Goal: Task Accomplishment & Management: Complete application form

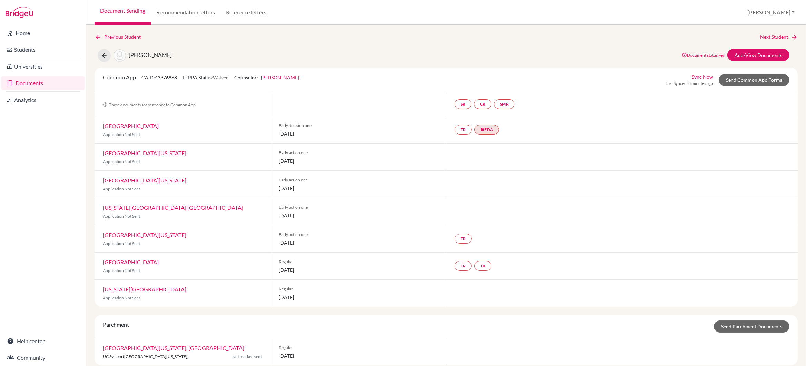
scroll to position [8, 0]
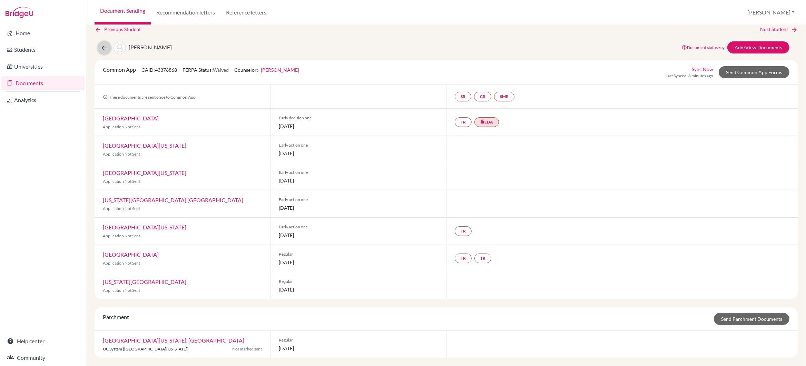
click at [104, 46] on icon at bounding box center [104, 48] width 7 height 7
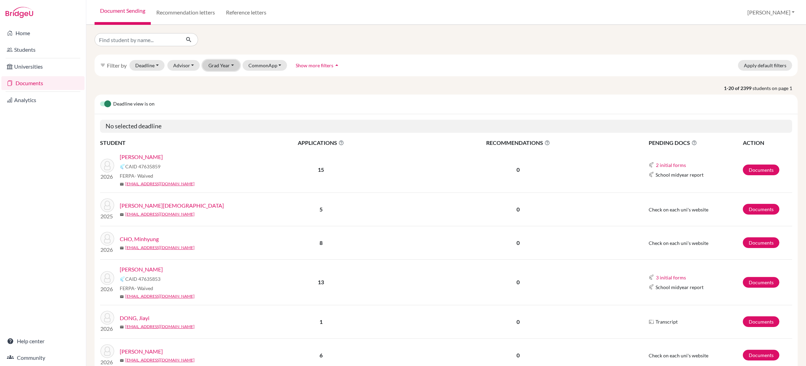
click at [223, 67] on button "Grad Year" at bounding box center [221, 65] width 37 height 11
click at [221, 115] on span "2026" at bounding box center [217, 113] width 12 height 8
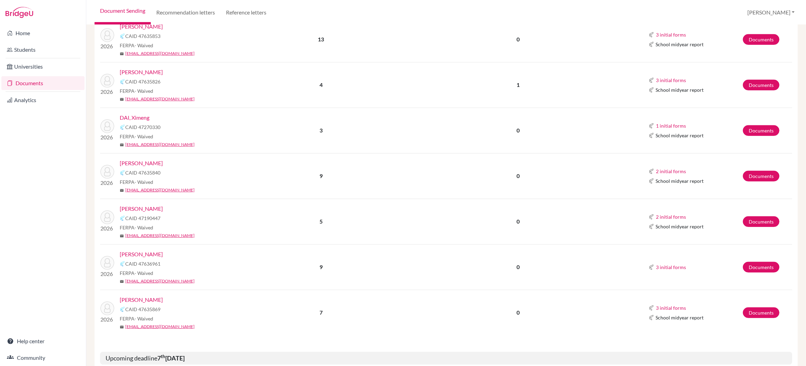
scroll to position [547, 0]
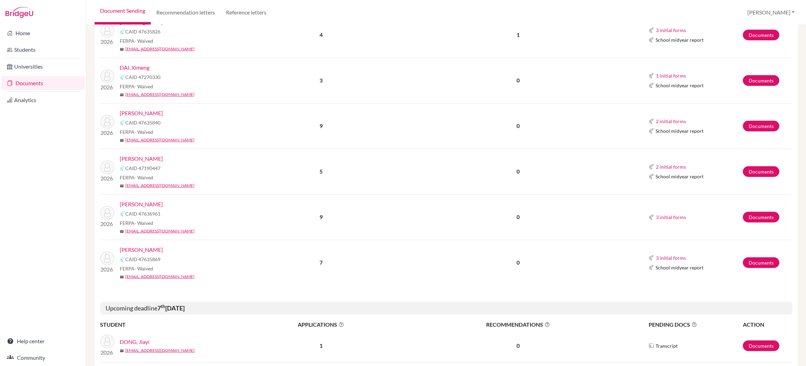
click at [140, 200] on link "SHARMA, Aryan" at bounding box center [141, 204] width 43 height 8
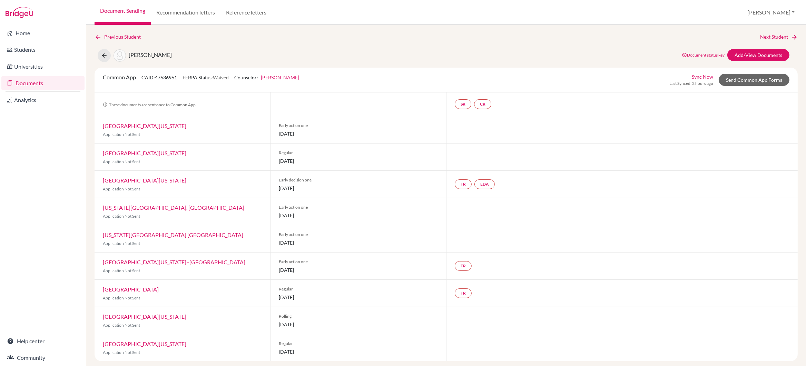
scroll to position [4, 0]
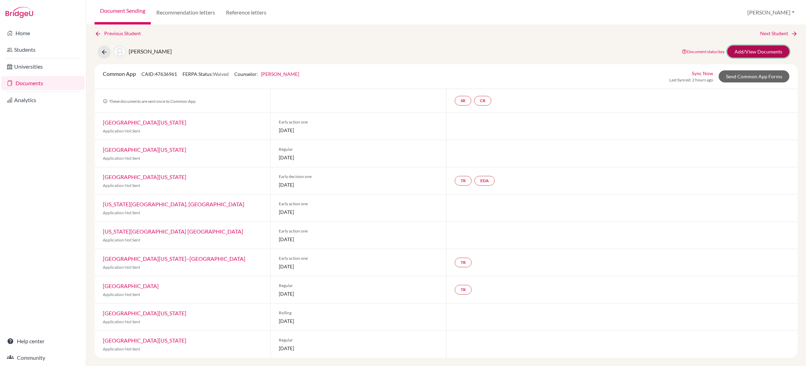
click at [752, 52] on link "Add/View Documents" at bounding box center [758, 52] width 62 height 12
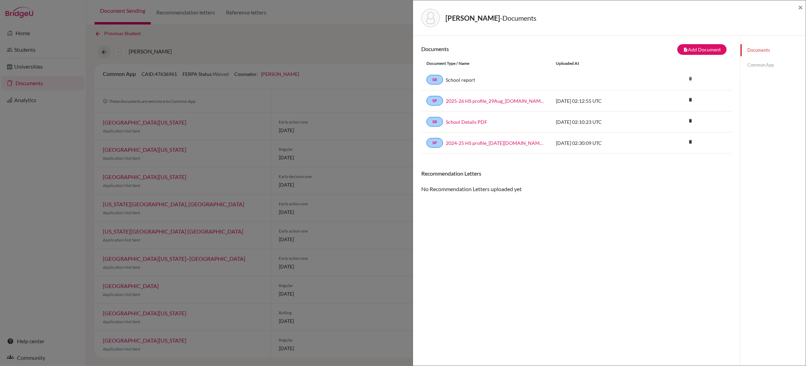
click at [756, 62] on link "Common App" at bounding box center [772, 65] width 65 height 12
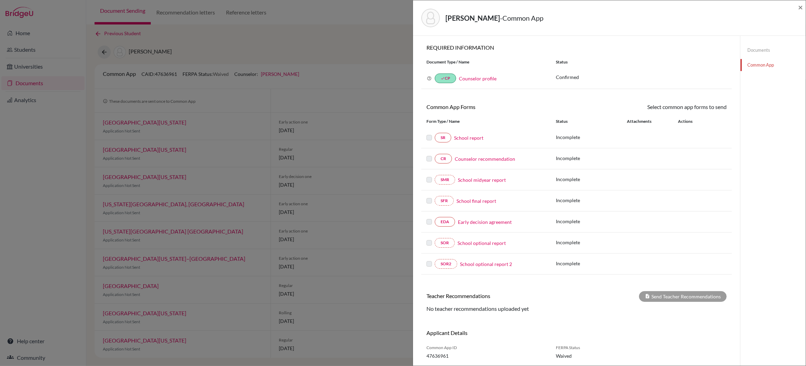
click at [471, 224] on link "Early decision agreement" at bounding box center [485, 221] width 54 height 7
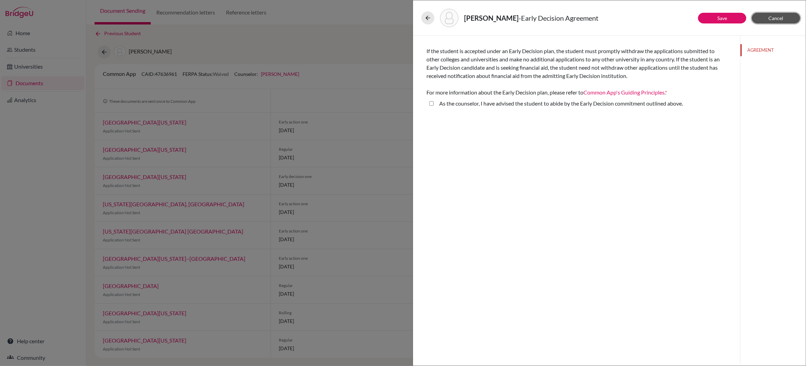
click at [773, 17] on span "Cancel" at bounding box center [776, 18] width 15 height 6
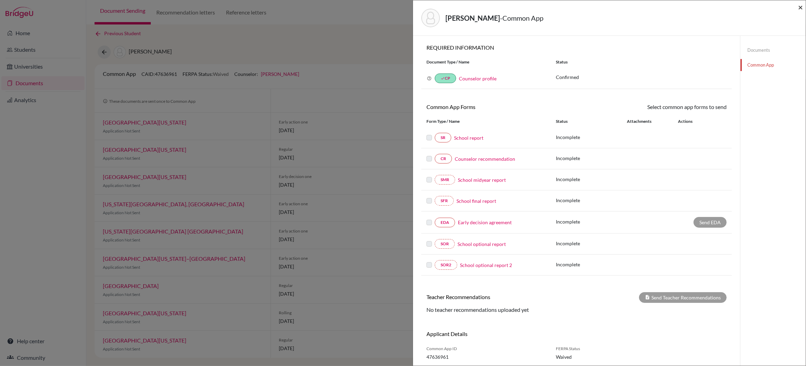
click at [800, 7] on span "×" at bounding box center [800, 7] width 5 height 10
